Goal: Information Seeking & Learning: Learn about a topic

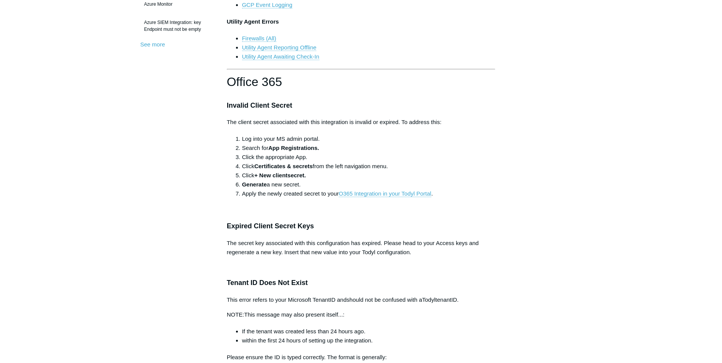
scroll to position [266, 0]
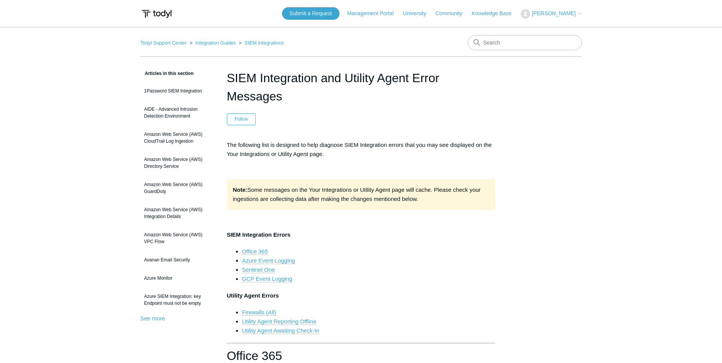
scroll to position [266, 0]
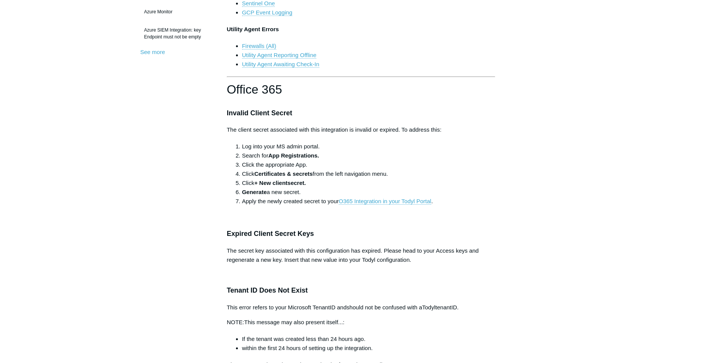
drag, startPoint x: 670, startPoint y: 0, endPoint x: 498, endPoint y: 49, distance: 178.8
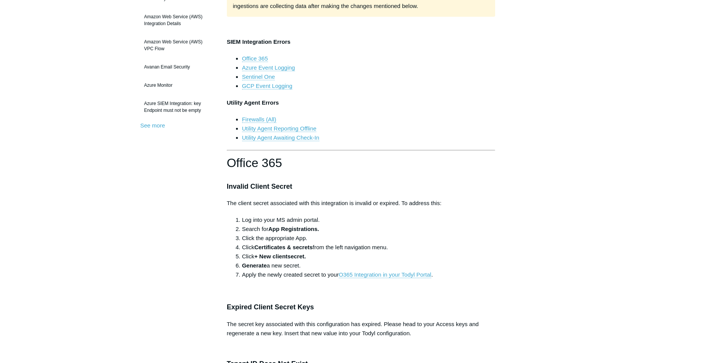
scroll to position [190, 0]
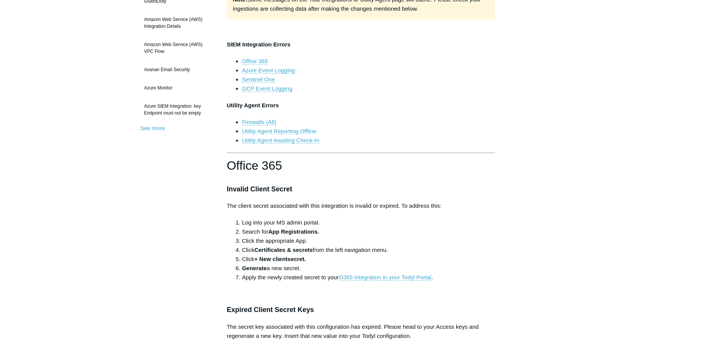
click at [284, 129] on link "Utility Agent Reporting Offline" at bounding box center [279, 131] width 75 height 7
